Goal: Check status: Check status

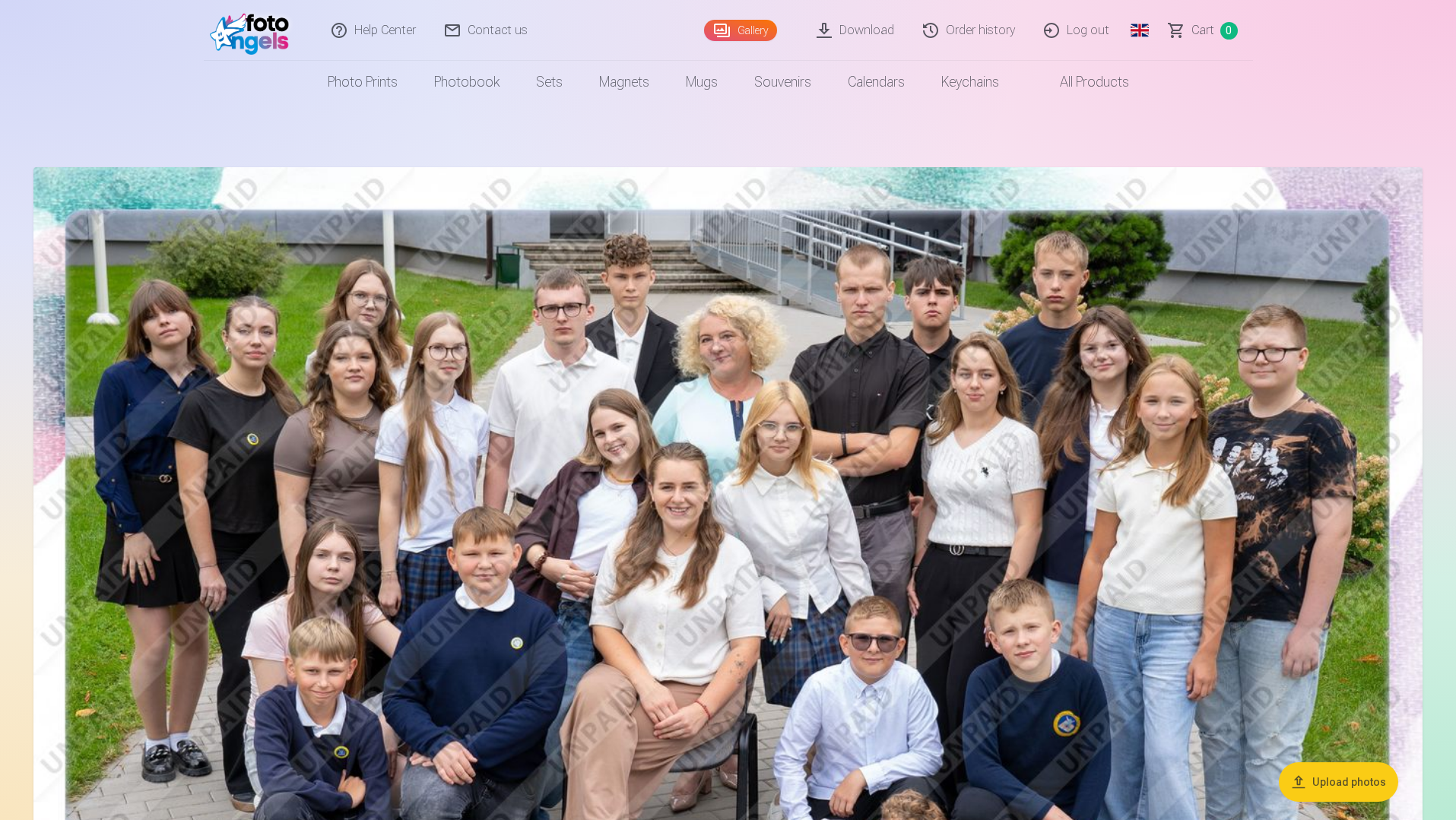
click at [969, 37] on link "Order history" at bounding box center [970, 31] width 120 height 61
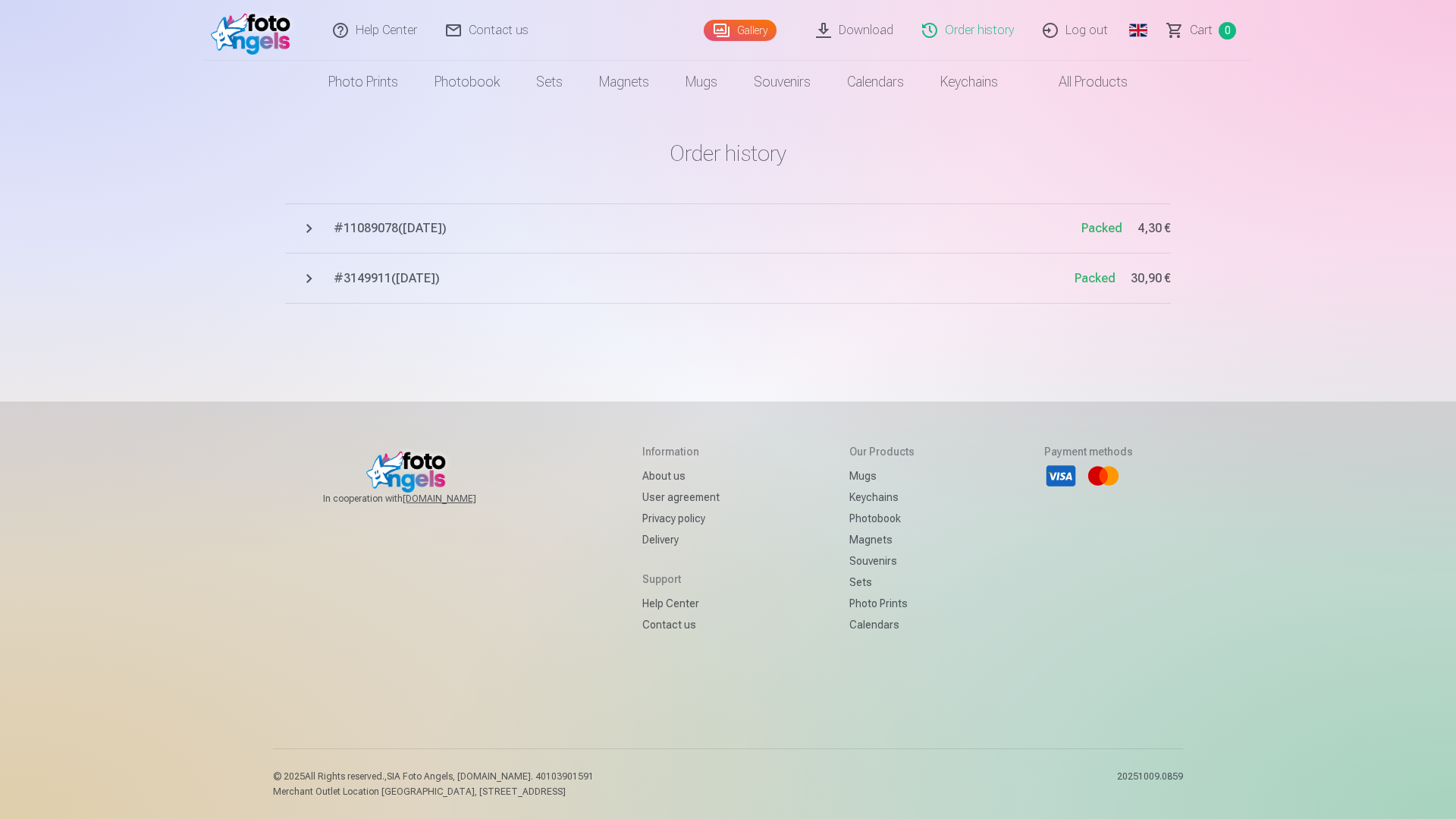
click at [313, 281] on button "# 3149911 ( [DATE] ) Packed 30,90 €" at bounding box center [728, 278] width 886 height 50
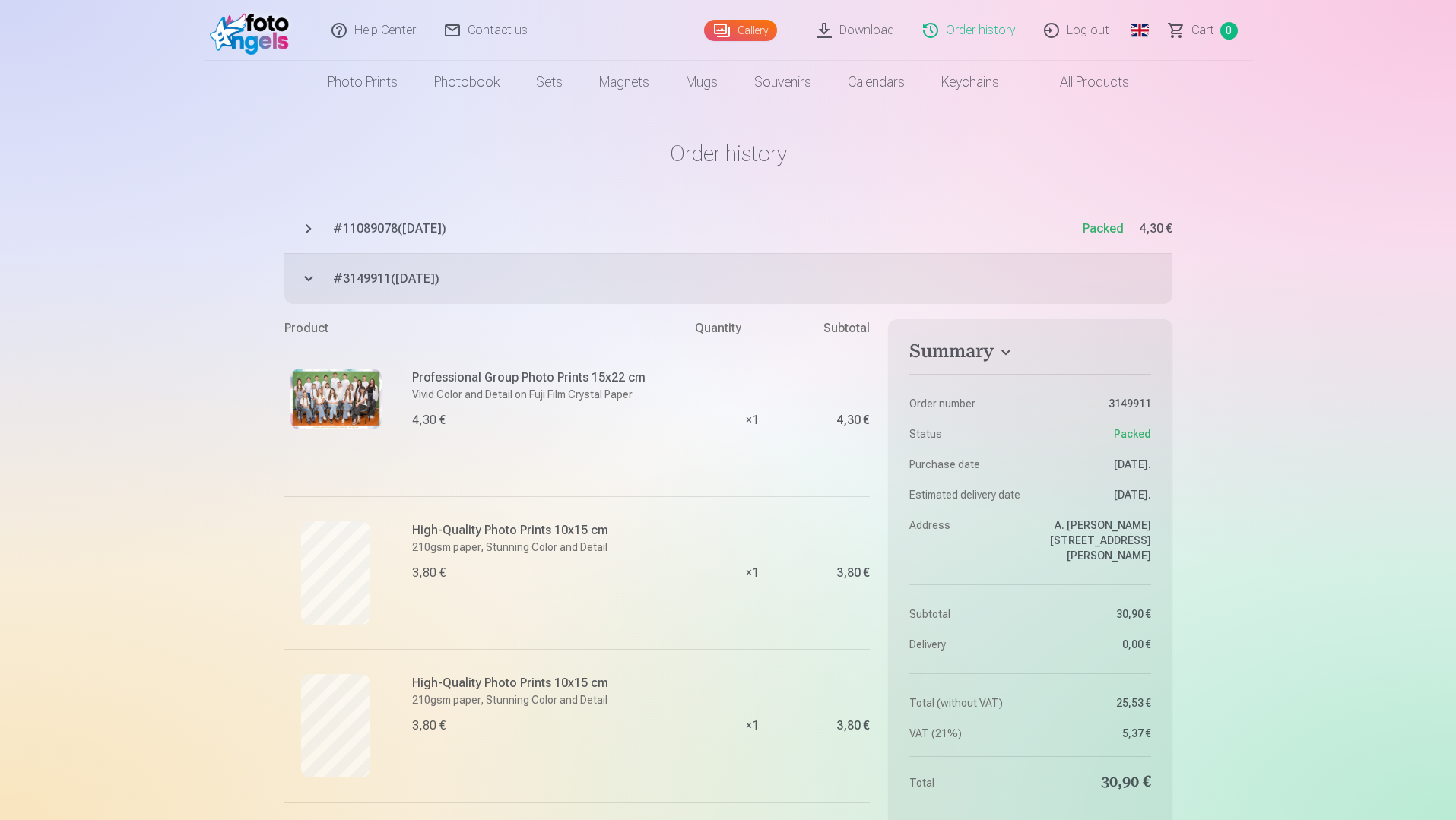
click at [309, 230] on button "# 11089078 ( [DATE] ) Packed 4,30 €" at bounding box center [728, 228] width 888 height 50
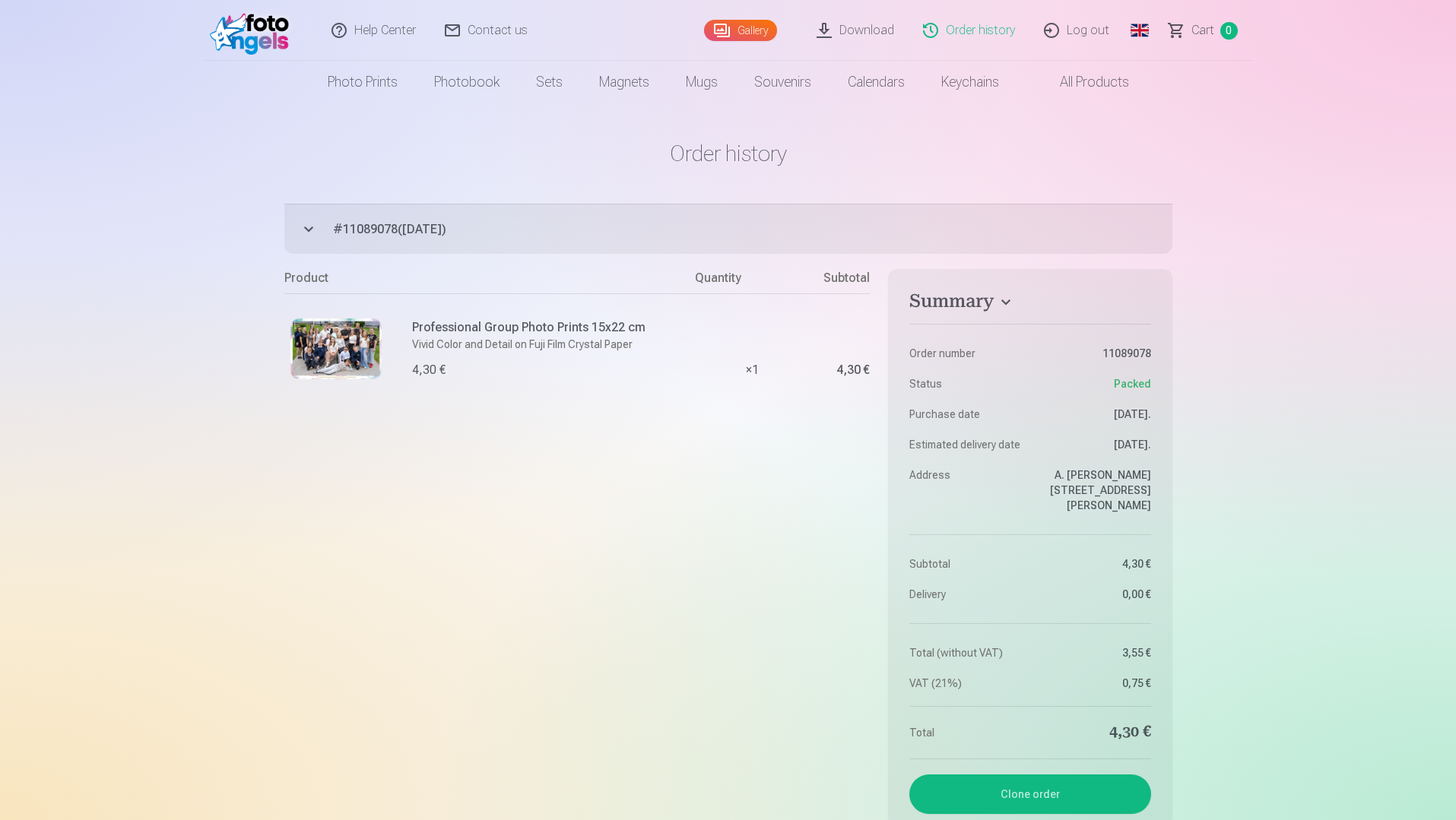
click at [301, 226] on button "# 11089078 ( [DATE] ) Packed 4,30 €" at bounding box center [728, 228] width 888 height 50
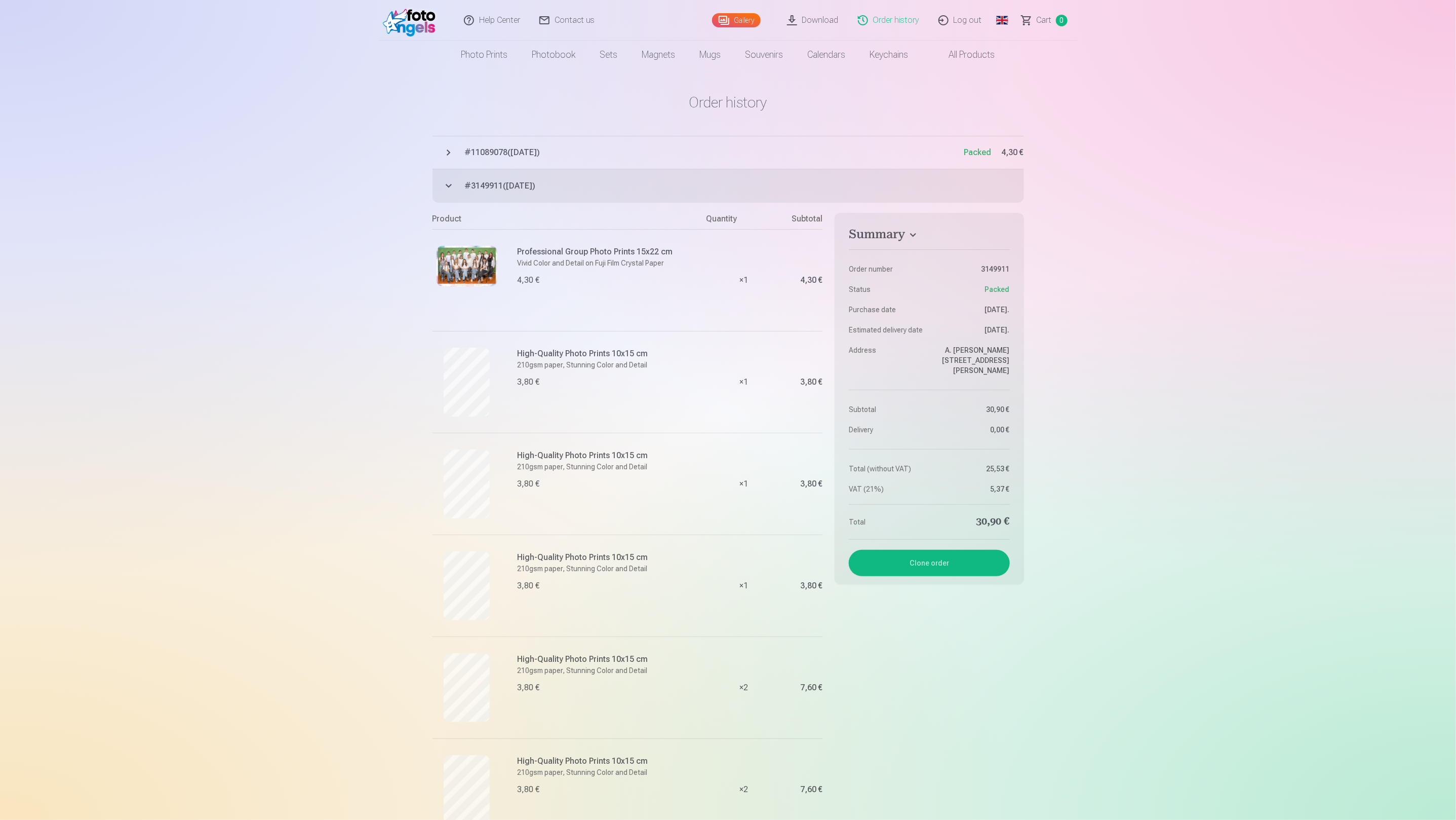
click at [445, 156] on button "# 11089078 ( [DATE] ) Packed 4,30 €" at bounding box center [728, 152] width 592 height 33
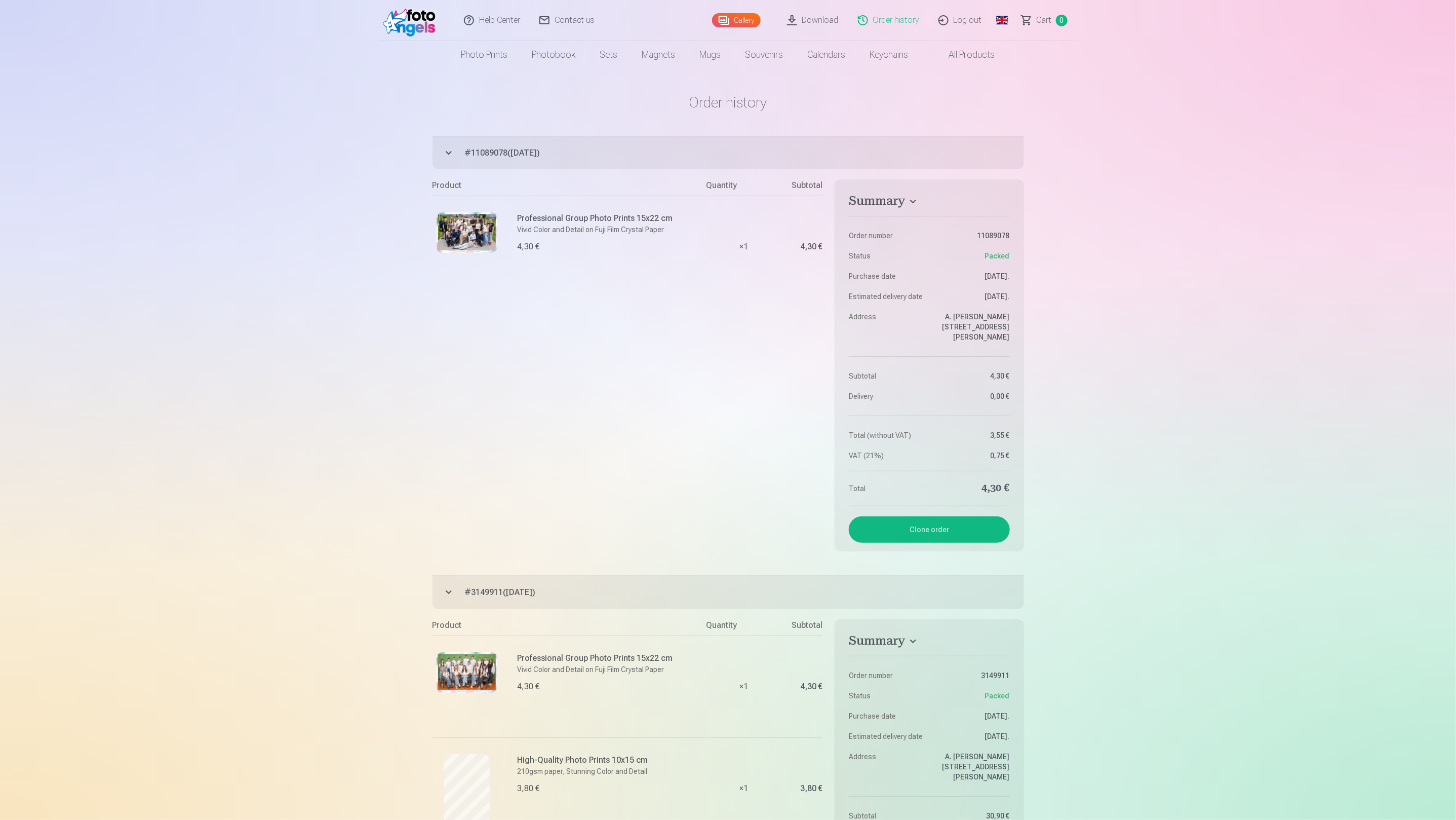
click at [828, 27] on link "Download" at bounding box center [813, 20] width 71 height 41
